Goal: Information Seeking & Learning: Learn about a topic

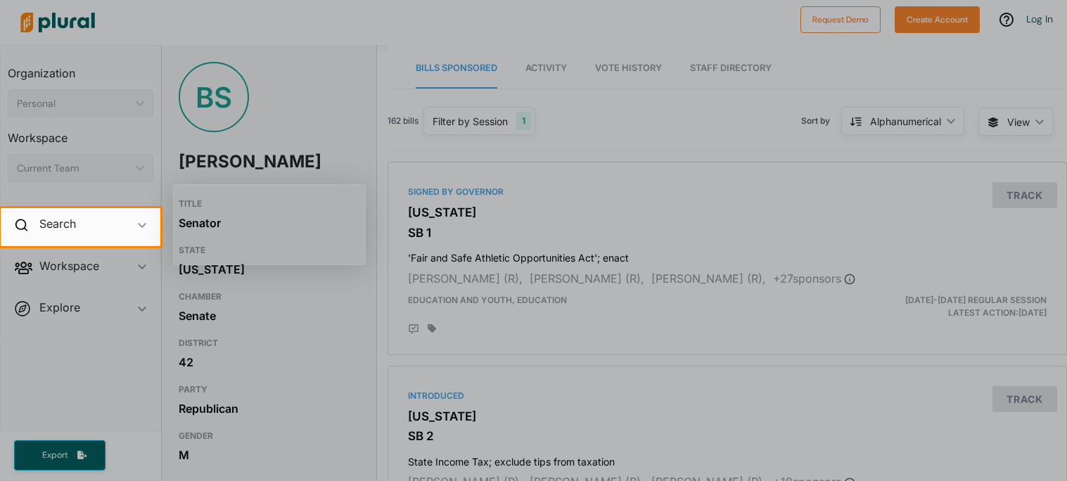
click at [473, 77] on div at bounding box center [533, 104] width 1067 height 208
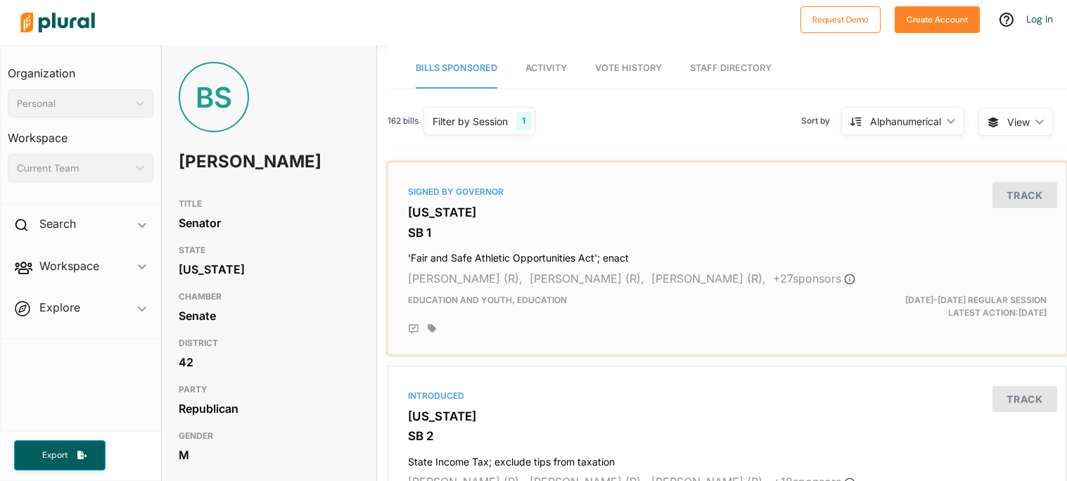
click at [502, 250] on h4 "'Fair and Safe Athletic Opportunities Act'; enact" at bounding box center [727, 254] width 639 height 19
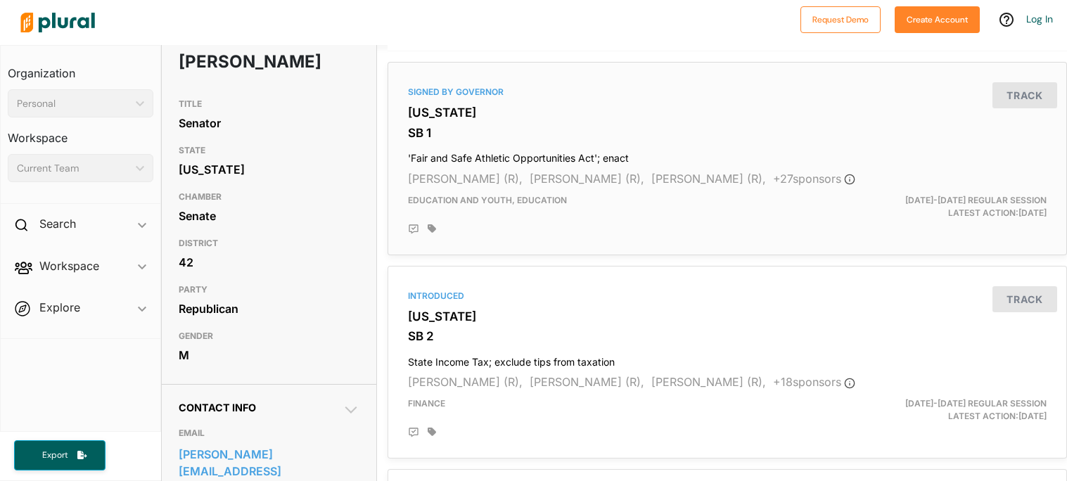
scroll to position [131, 0]
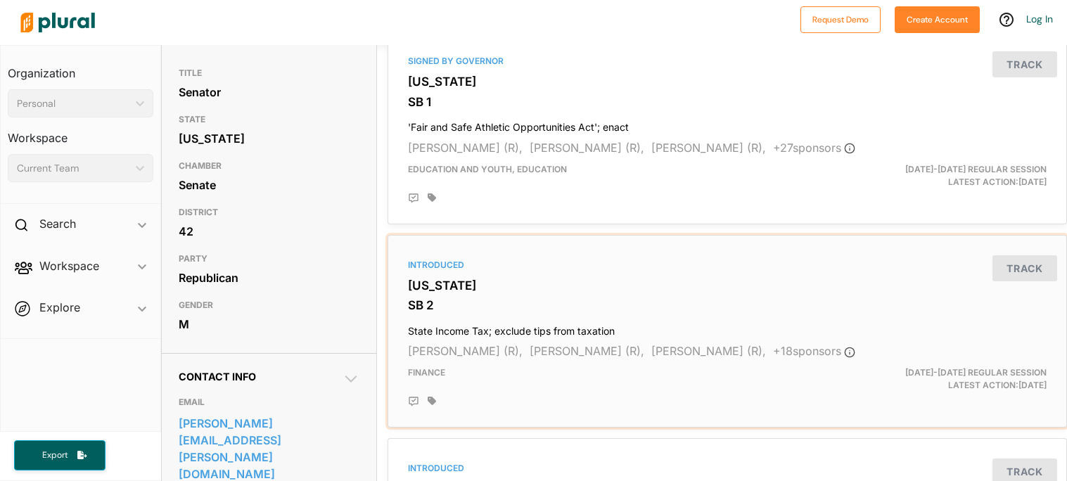
click at [538, 317] on div "Introduced Georgia SB 2 State Income Tax; exclude tips from taxation Greg Dolez…" at bounding box center [727, 331] width 667 height 181
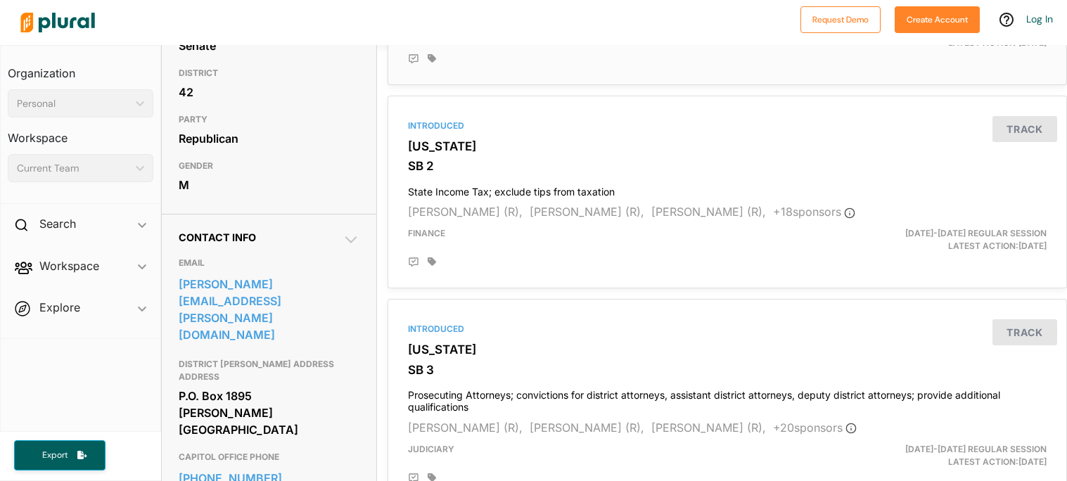
scroll to position [277, 0]
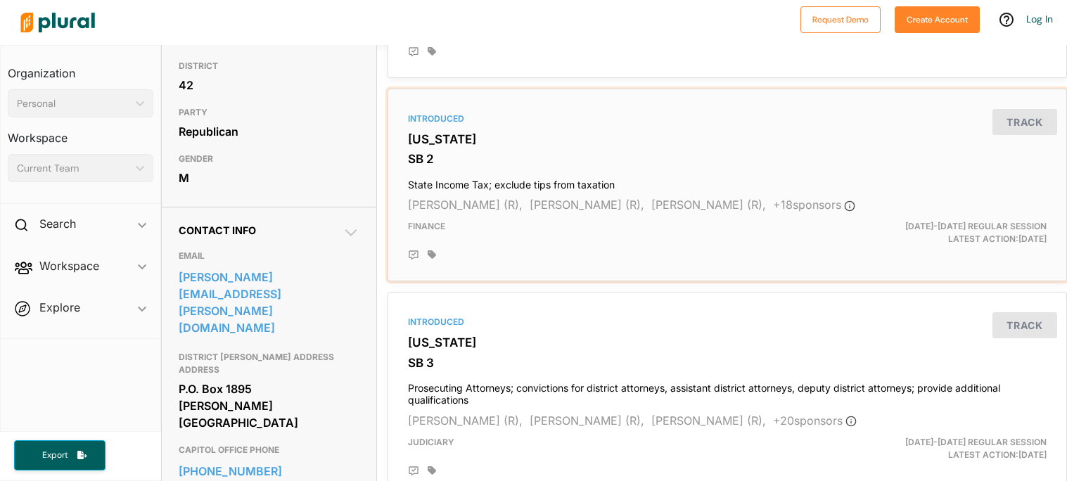
click at [519, 159] on h3 "SB 2" at bounding box center [727, 159] width 639 height 14
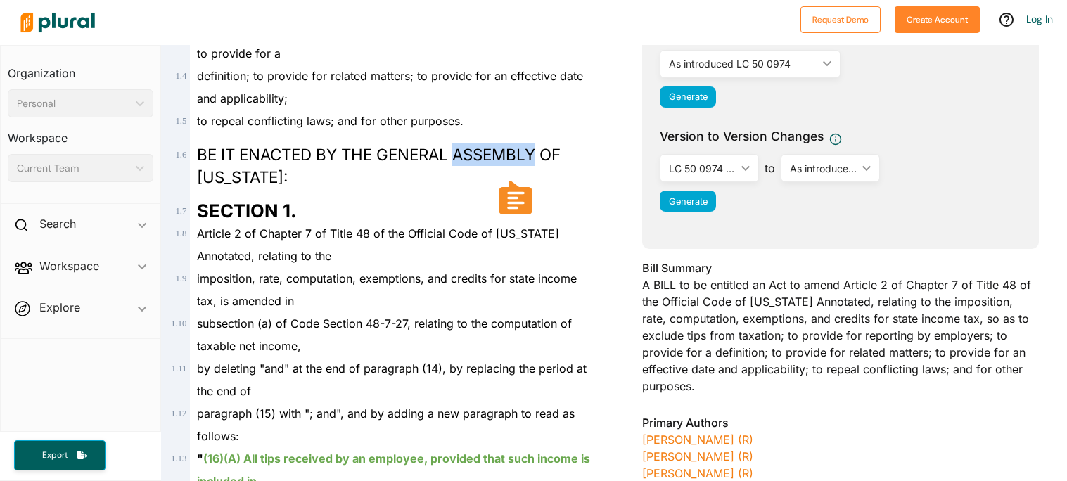
click at [514, 124] on div "to repeal conflicting laws; and for other purposes." at bounding box center [394, 121] width 408 height 23
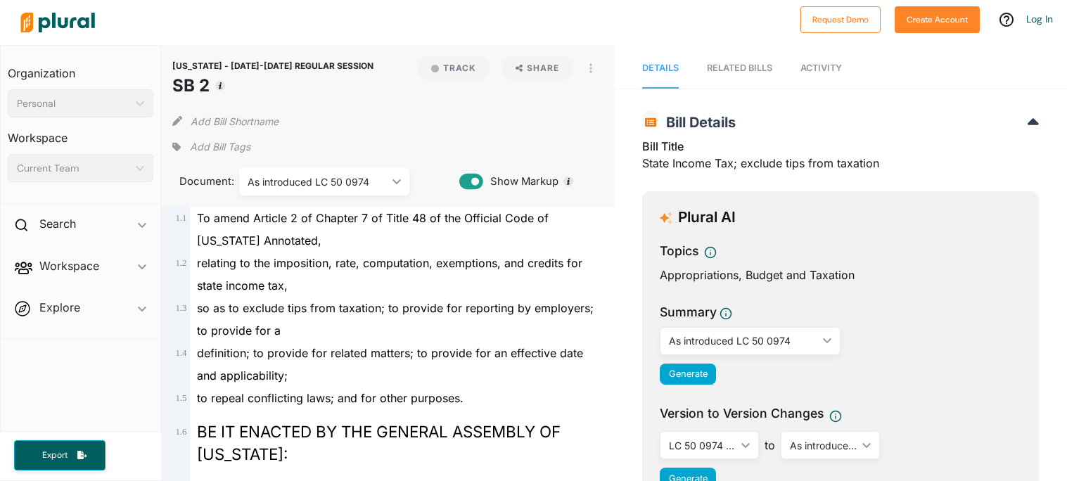
click at [828, 72] on link "Activity" at bounding box center [821, 69] width 42 height 40
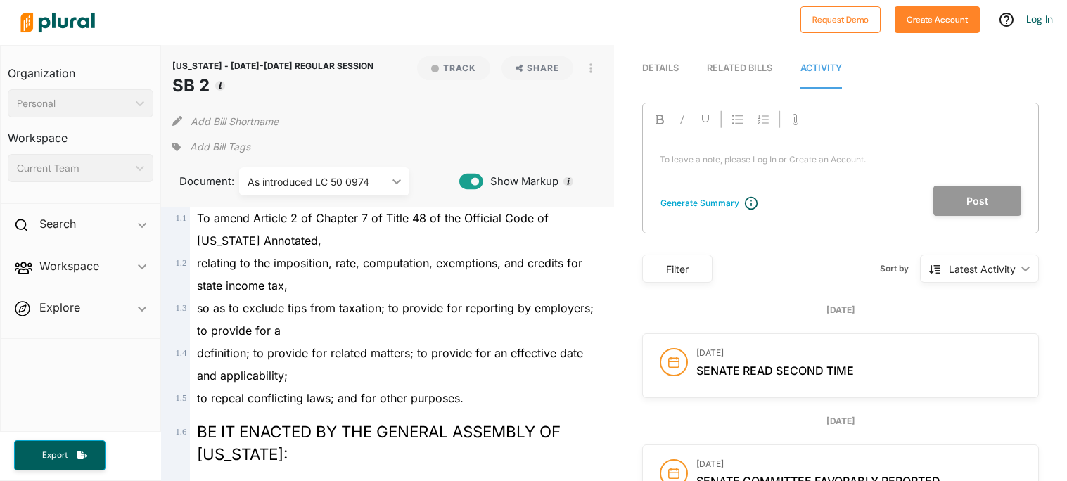
click at [776, 63] on nav "Details RELATED BILLS Activity" at bounding box center [840, 67] width 453 height 44
click at [651, 63] on span "Details" at bounding box center [660, 68] width 37 height 11
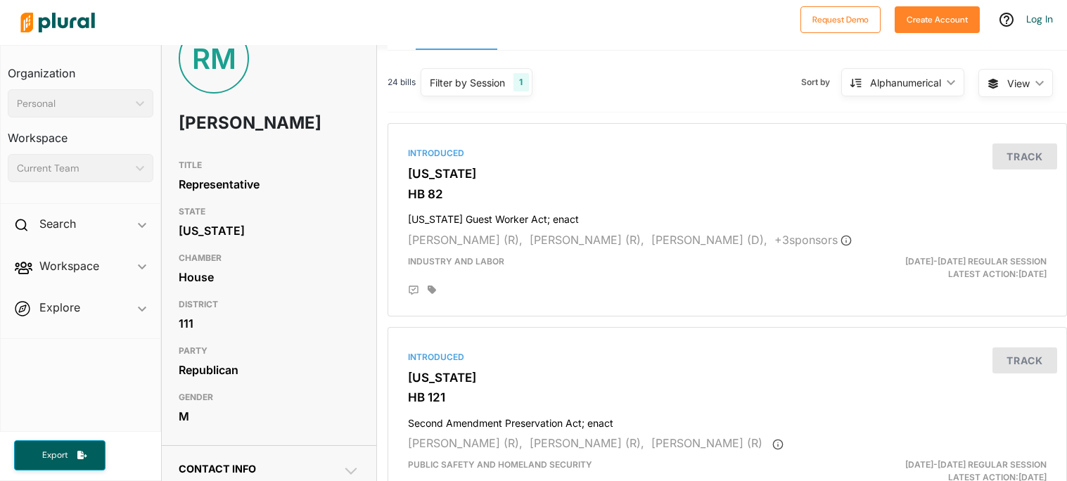
scroll to position [42, 0]
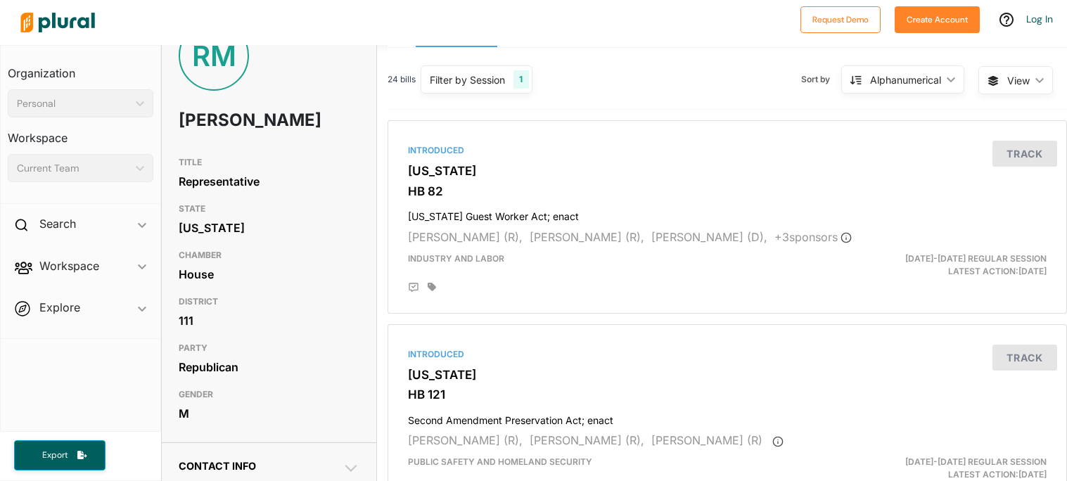
click at [235, 123] on h1 "[PERSON_NAME]" at bounding box center [233, 120] width 108 height 42
copy h1 "[PERSON_NAME]"
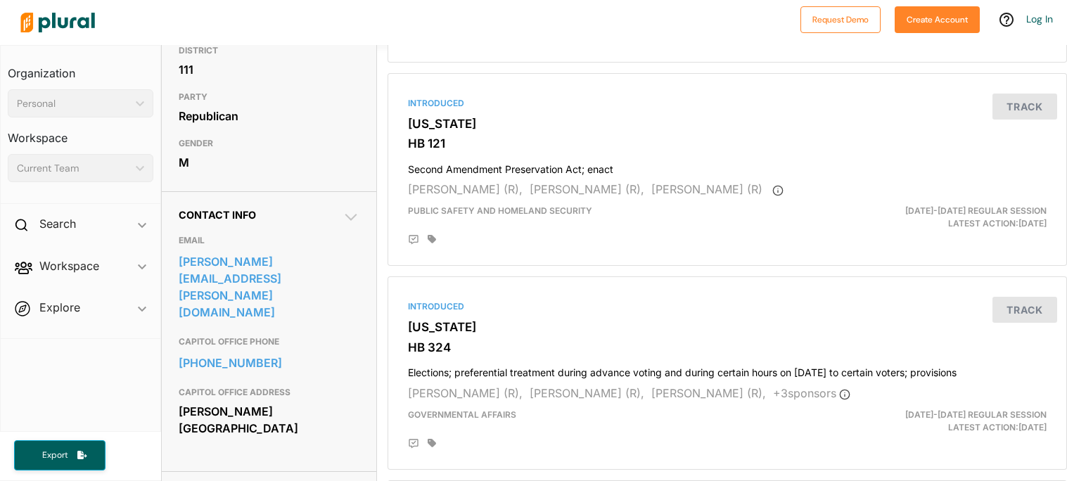
scroll to position [0, 0]
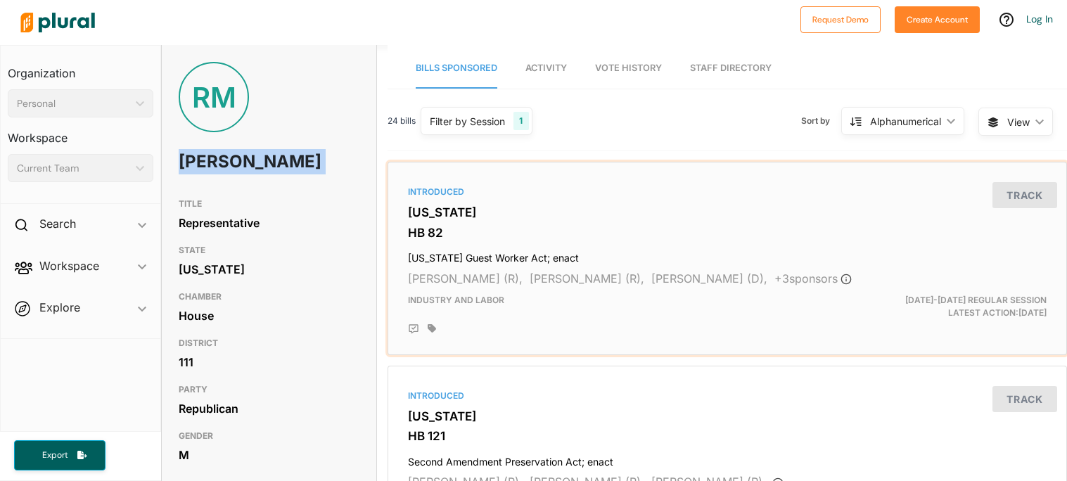
click at [496, 249] on h4 "[US_STATE] Guest Worker Act; enact" at bounding box center [727, 254] width 639 height 19
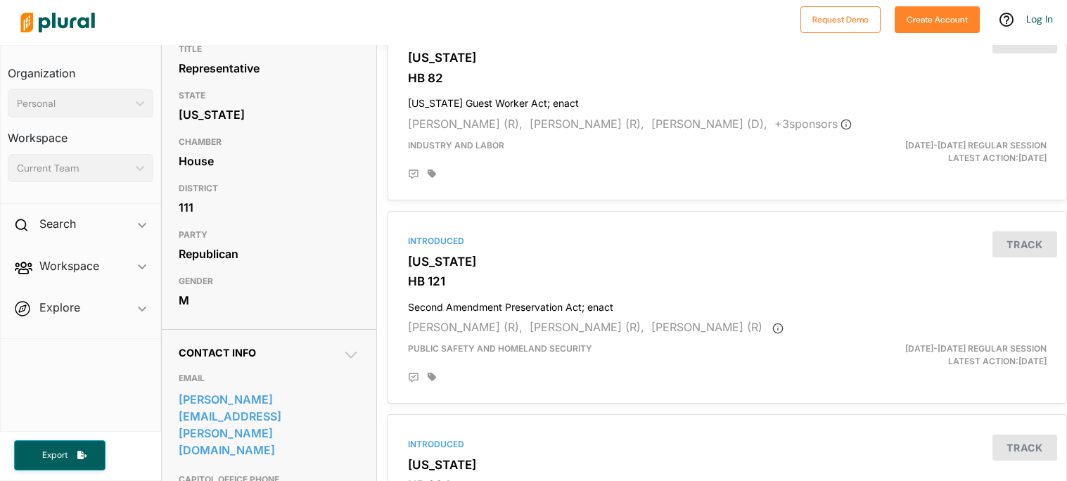
scroll to position [160, 0]
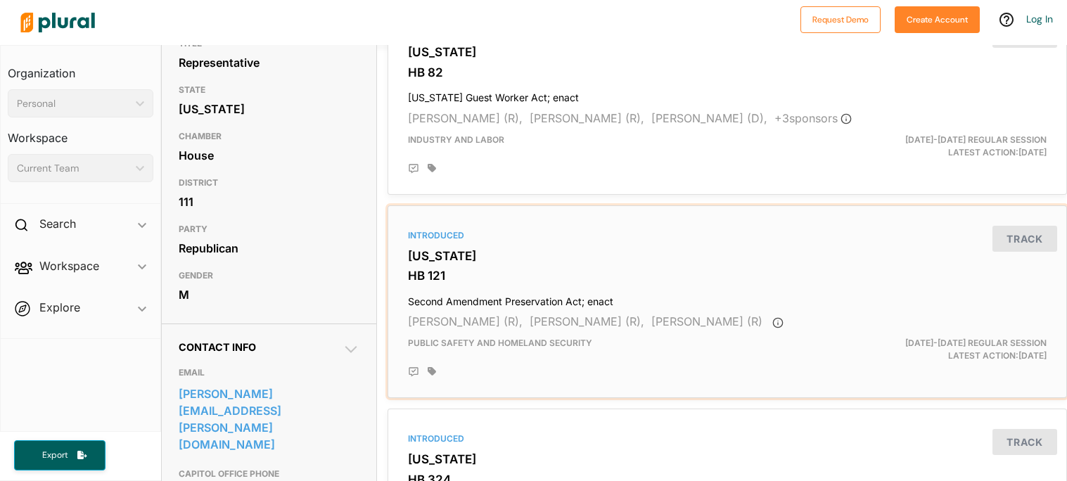
click at [547, 212] on div "Introduced [US_STATE] HB 121 Second Amendment Preservation Act; enact [PERSON_N…" at bounding box center [727, 302] width 667 height 181
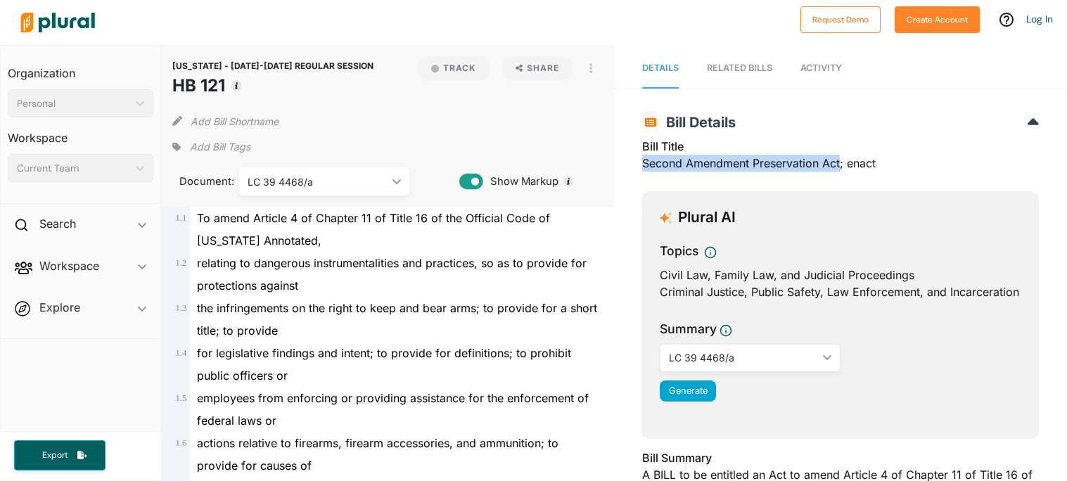
drag, startPoint x: 644, startPoint y: 164, endPoint x: 842, endPoint y: 167, distance: 198.4
click at [842, 167] on div "Bill Title Second Amendment Preservation Act; enact" at bounding box center [840, 159] width 397 height 42
copy div "Second Amendment Preservation Act"
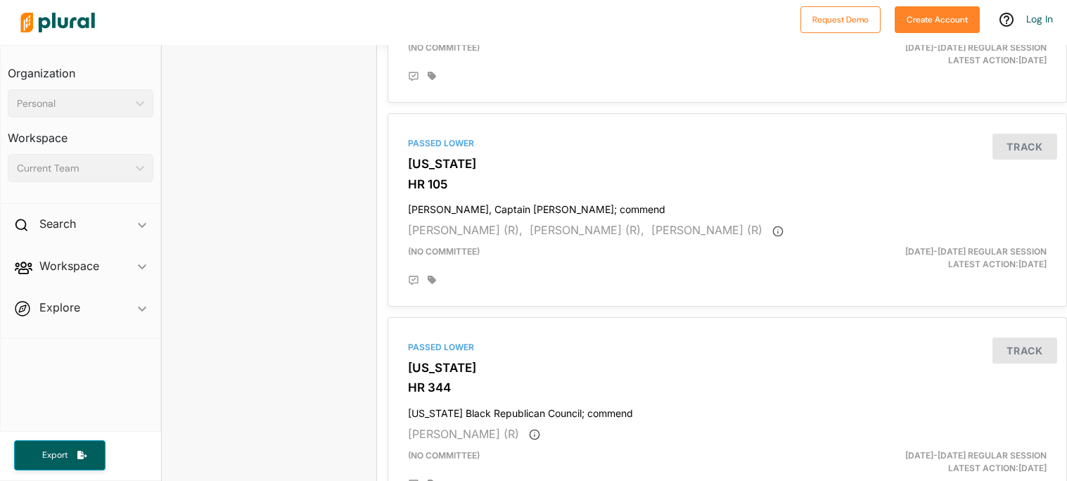
scroll to position [3131, 0]
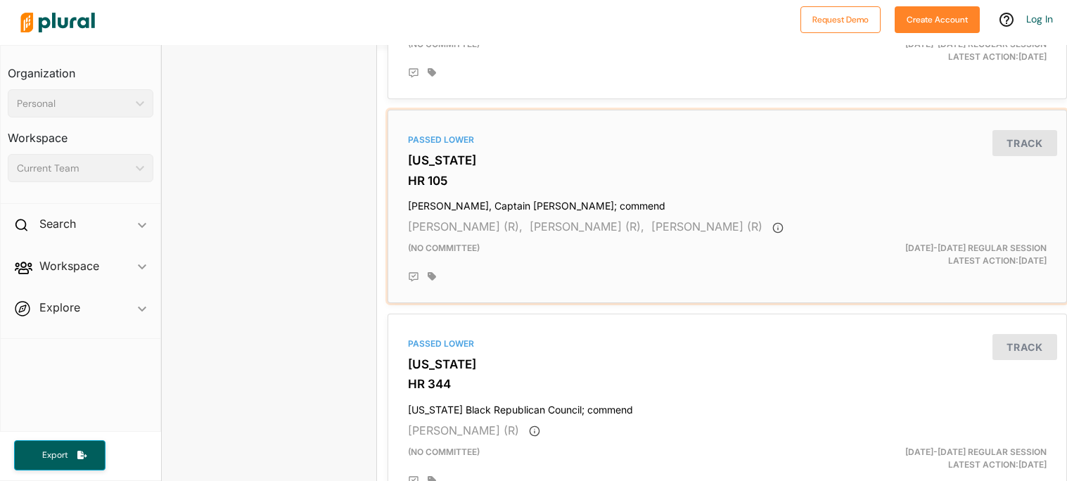
click at [485, 174] on h3 "HR 105" at bounding box center [727, 181] width 639 height 14
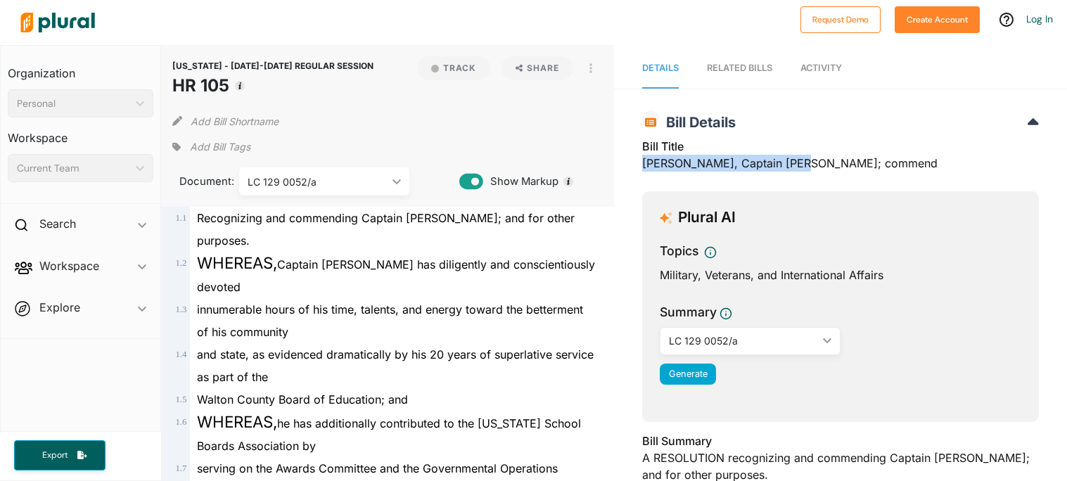
drag, startPoint x: 642, startPoint y: 157, endPoint x: 796, endPoint y: 158, distance: 154.8
click at [796, 158] on div "Bill Title [PERSON_NAME], Captain [PERSON_NAME]; commend" at bounding box center [840, 159] width 397 height 42
copy div "[PERSON_NAME], Captain [PERSON_NAME]"
click at [938, 147] on h3 "Bill Title" at bounding box center [840, 146] width 397 height 17
drag, startPoint x: 644, startPoint y: 164, endPoint x: 817, endPoint y: 143, distance: 175.0
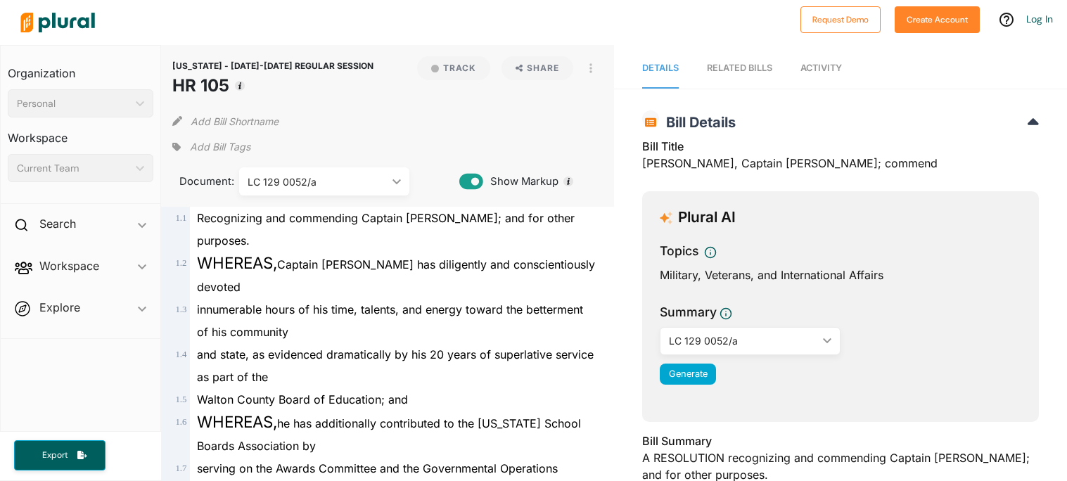
click at [817, 143] on div "Bill Title [PERSON_NAME], Captain [PERSON_NAME]; commend" at bounding box center [840, 159] width 397 height 42
click at [640, 161] on div "[US_STATE] - [DATE]-[DATE] REGULAR SESSION HR 105 Bill Details Bill Title [PERS…" at bounding box center [840, 415] width 453 height 625
drag, startPoint x: 645, startPoint y: 162, endPoint x: 794, endPoint y: 170, distance: 149.4
click at [794, 170] on div "Bill Title [PERSON_NAME], Captain [PERSON_NAME]; commend" at bounding box center [840, 159] width 397 height 42
copy div "[PERSON_NAME], Captain [PERSON_NAME] A"
